Goal: Task Accomplishment & Management: Use online tool/utility

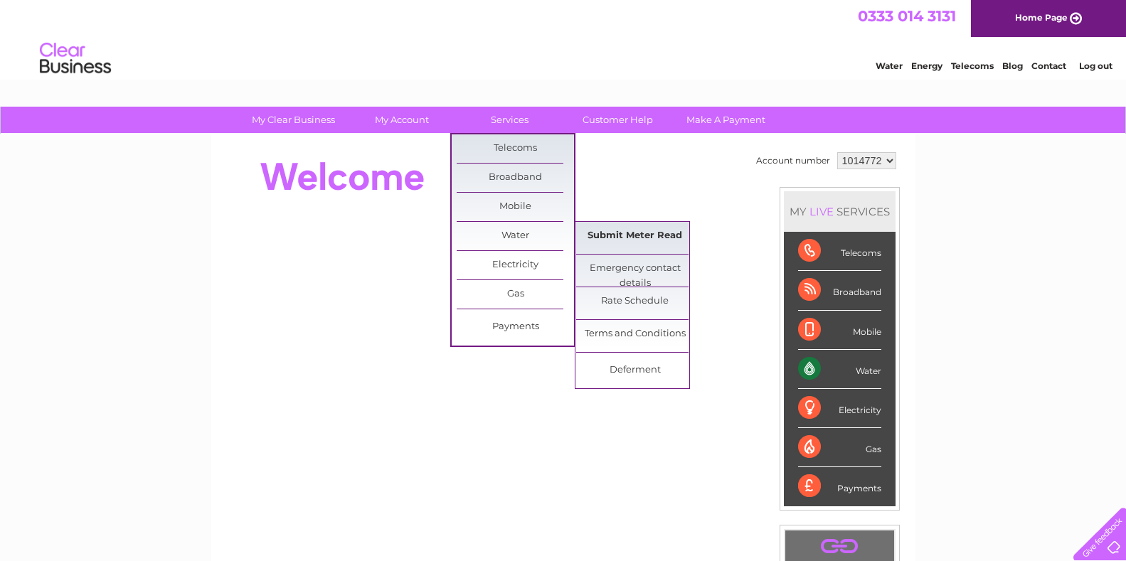
click at [622, 231] on link "Submit Meter Read" at bounding box center [634, 236] width 117 height 28
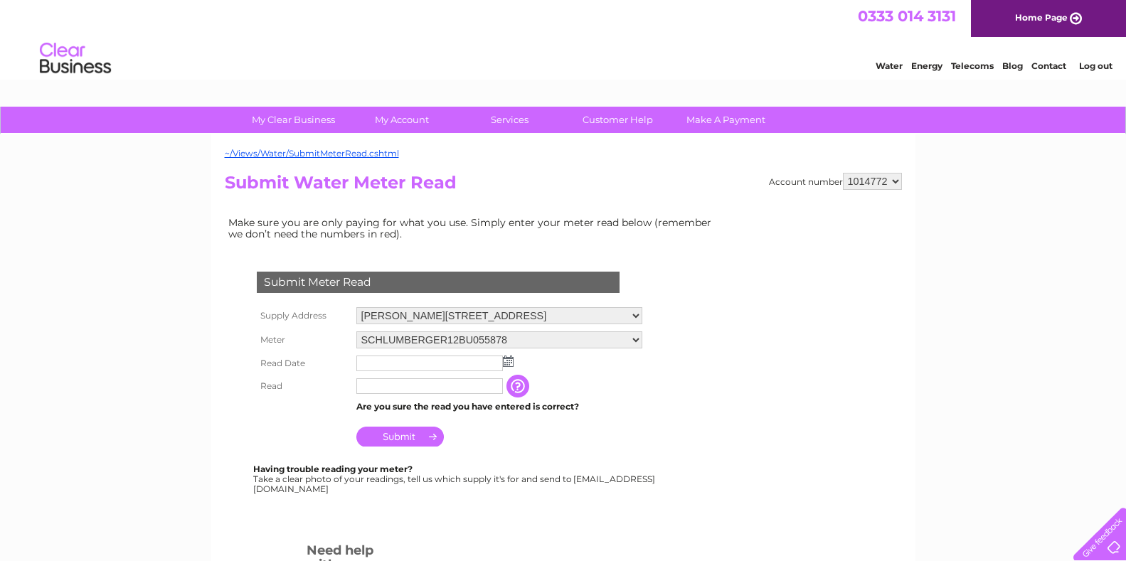
click at [374, 361] on input "text" at bounding box center [429, 364] width 146 height 16
click at [507, 362] on img at bounding box center [509, 361] width 11 height 11
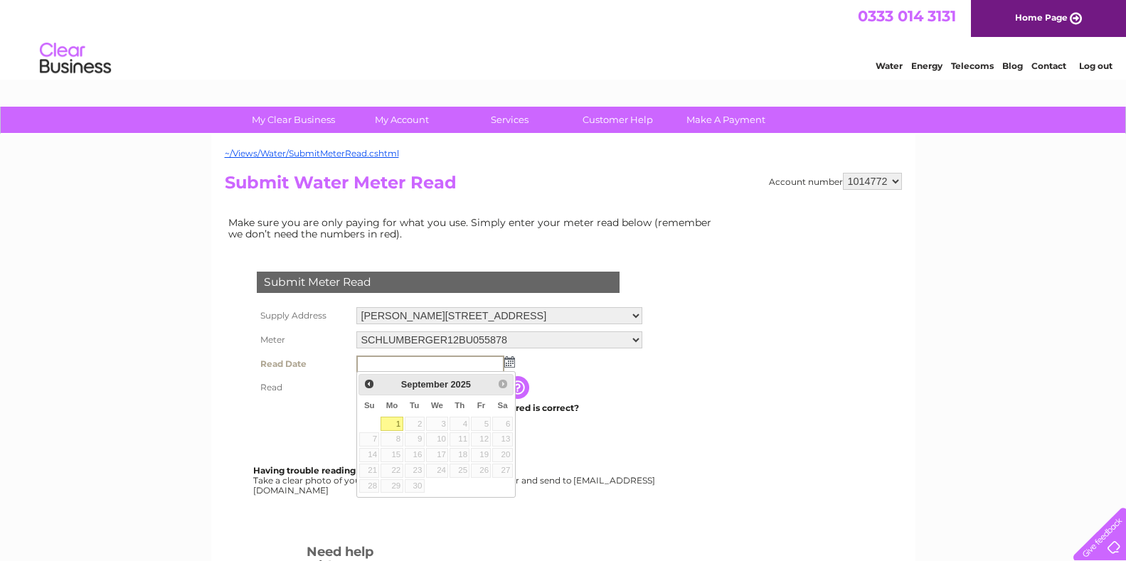
click at [393, 420] on link "1" at bounding box center [391, 424] width 22 height 14
type input "2025/09/01"
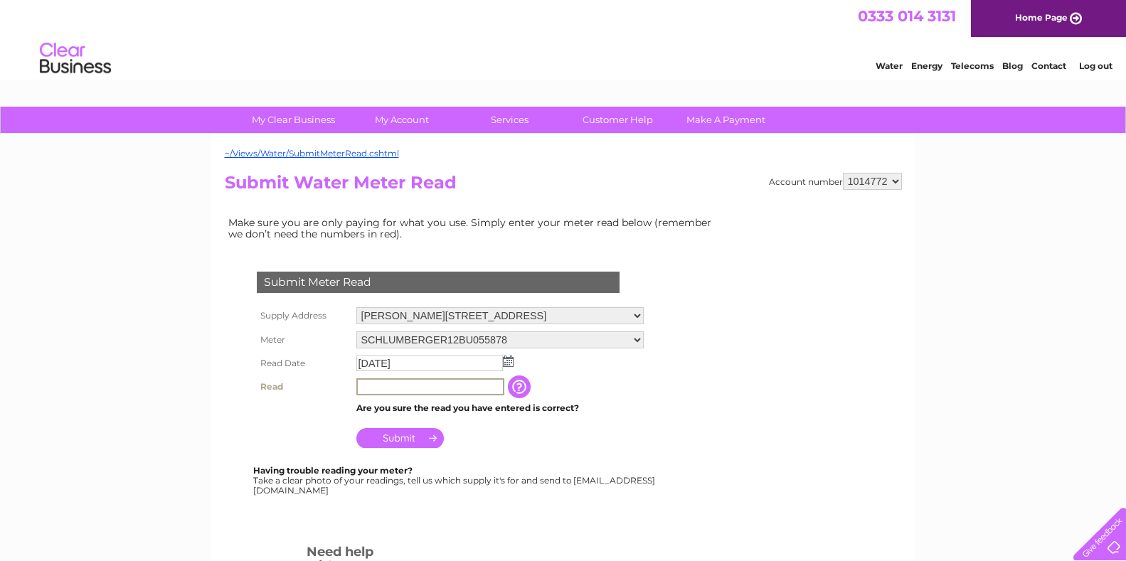
click at [382, 385] on input "text" at bounding box center [430, 386] width 148 height 17
type input "15755"
click at [410, 439] on input "Submit" at bounding box center [399, 437] width 87 height 20
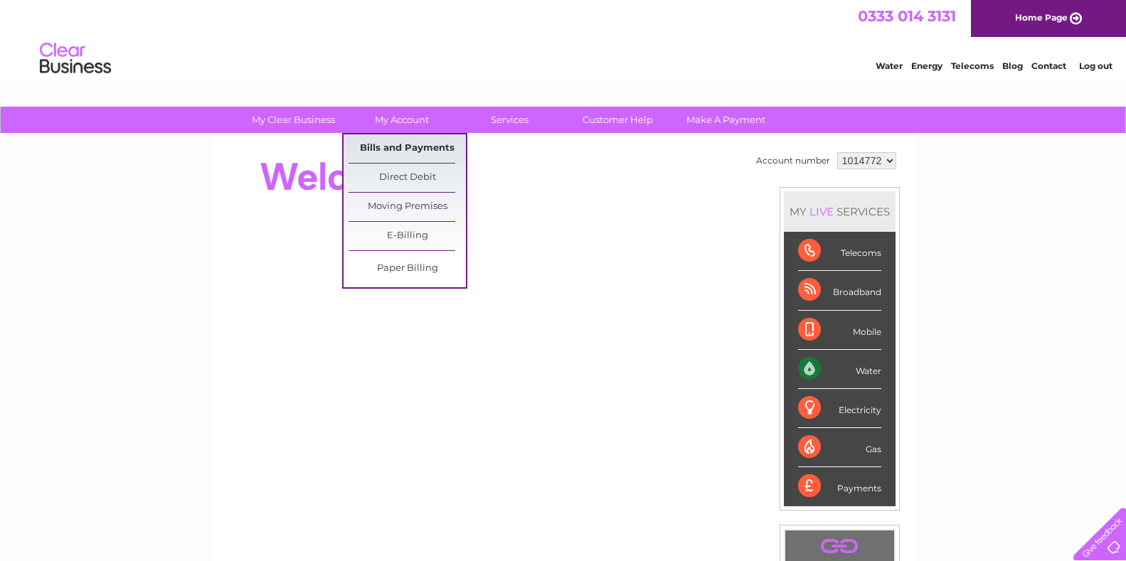
click at [394, 143] on link "Bills and Payments" at bounding box center [406, 148] width 117 height 28
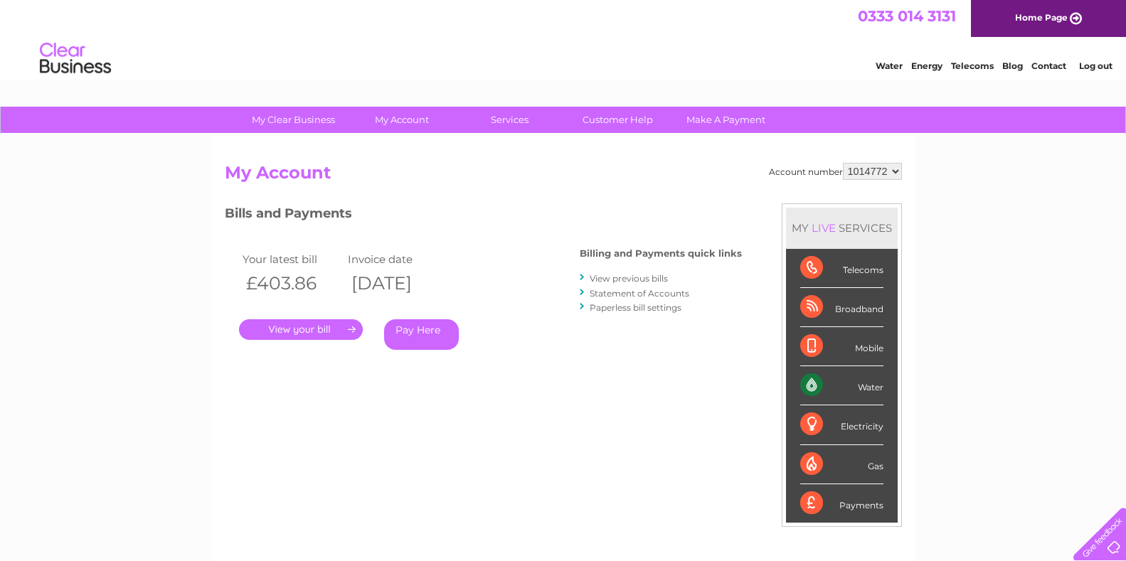
click at [326, 325] on link "." at bounding box center [301, 329] width 124 height 21
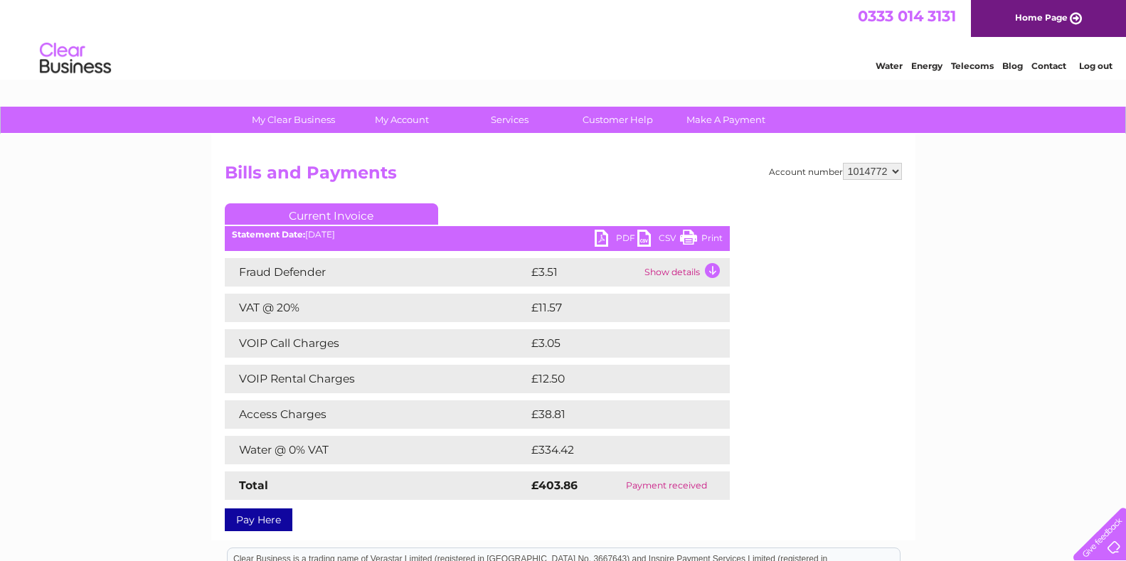
click at [616, 233] on link "PDF" at bounding box center [615, 240] width 43 height 21
